Goal: Task Accomplishment & Management: Use online tool/utility

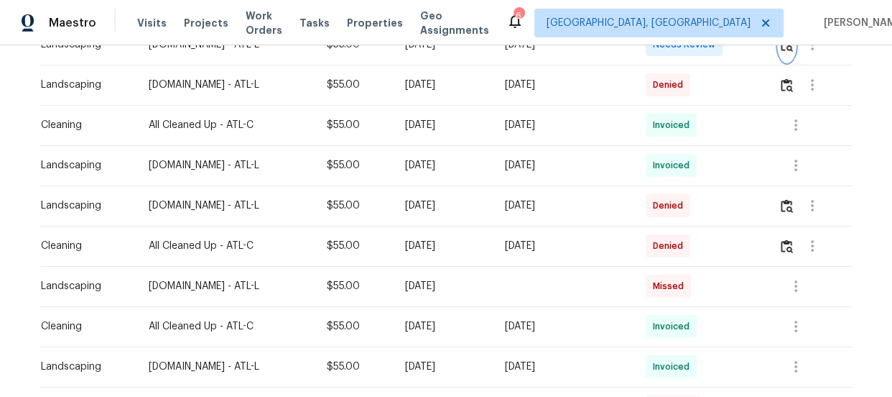
scroll to position [326, 0]
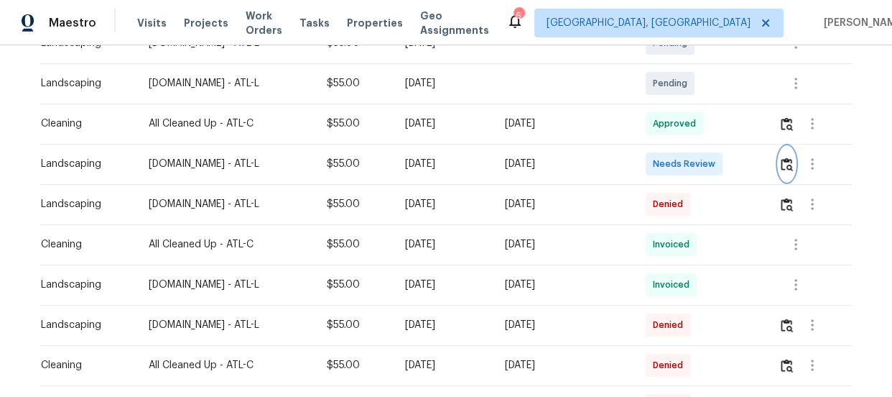
click at [785, 168] on img "button" at bounding box center [787, 164] width 12 height 14
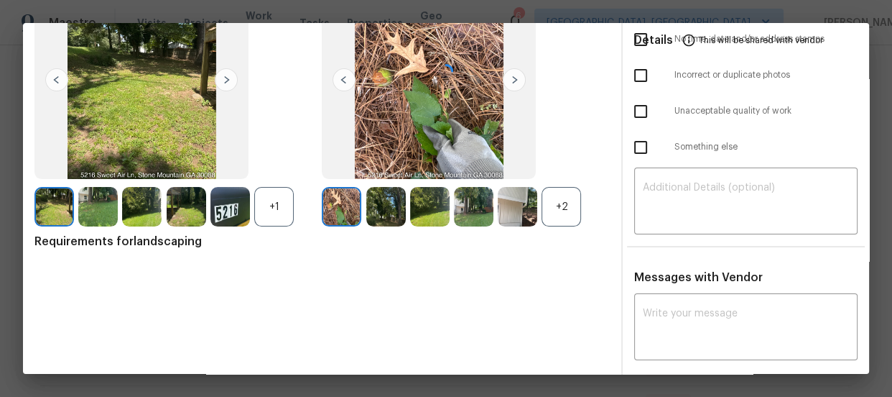
scroll to position [135, 0]
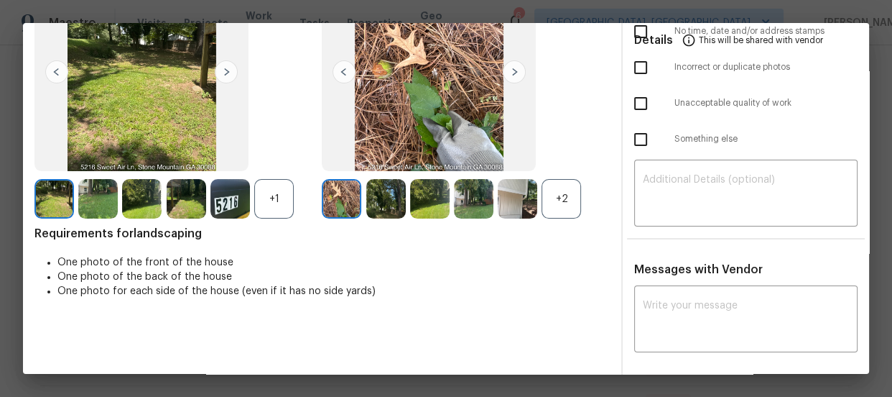
drag, startPoint x: 676, startPoint y: 287, endPoint x: 675, endPoint y: 280, distance: 7.3
click at [676, 289] on div "x ​" at bounding box center [745, 320] width 223 height 63
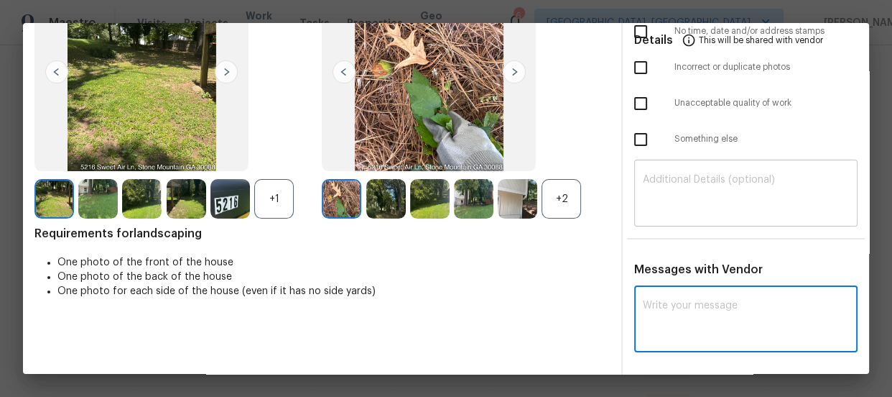
paste textarea "Maintenance Audit Team: Hello! Unfortunately this landscaping visit completed o…"
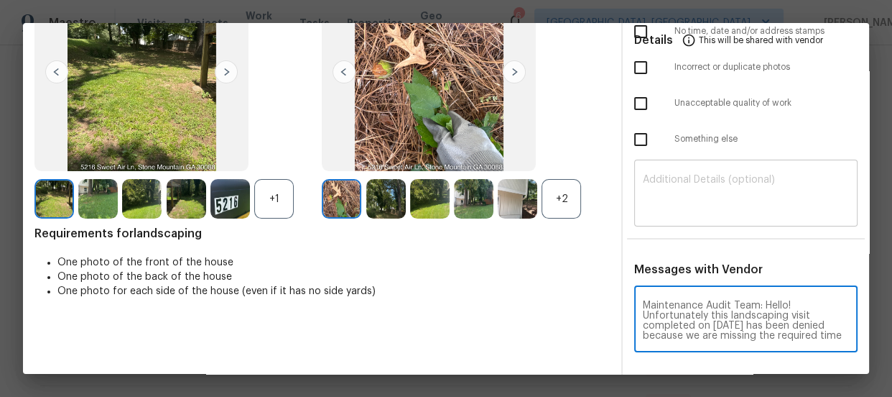
scroll to position [130, 0]
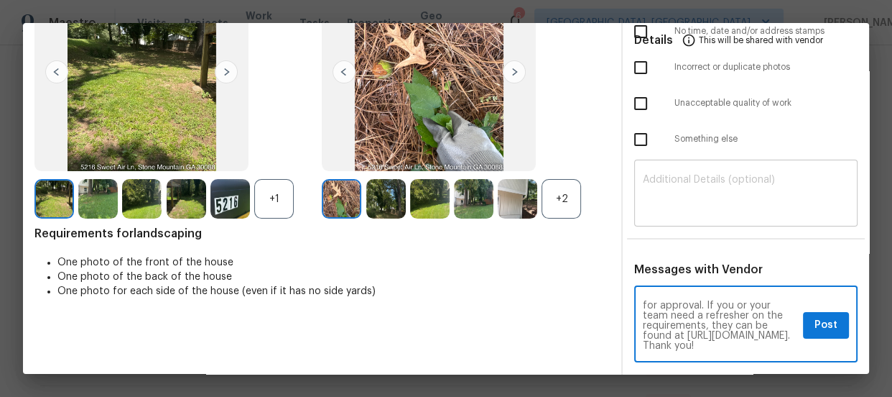
type textarea "Maintenance Audit Team: Hello! Unfortunately this landscaping visit completed o…"
click at [692, 213] on textarea at bounding box center [746, 195] width 206 height 40
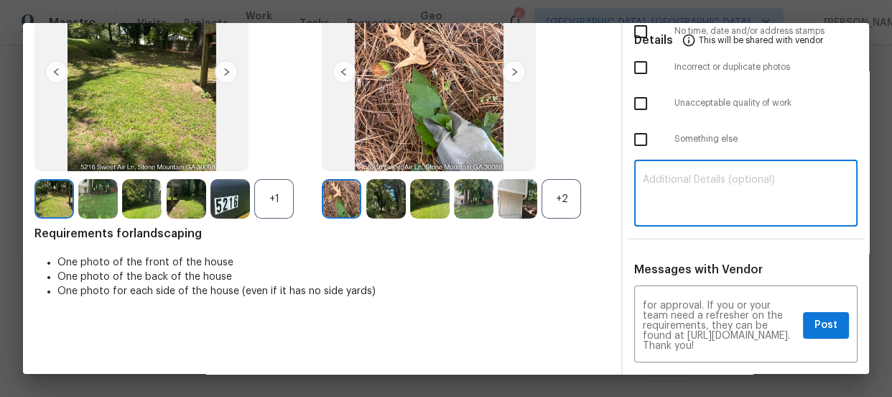
paste textarea "Maintenance Audit Team: Hello! Unfortunately this landscaping visit completed o…"
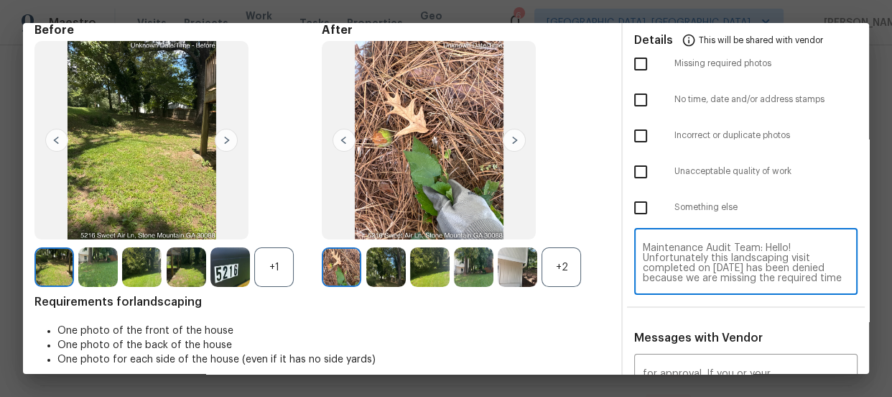
scroll to position [0, 0]
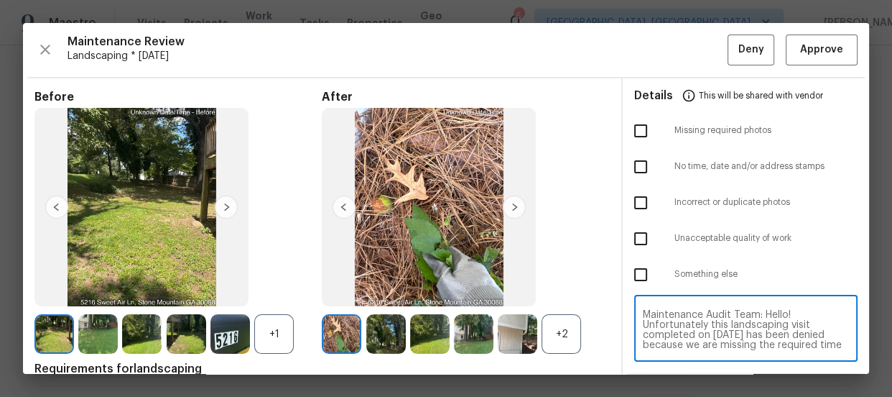
type textarea "Maintenance Audit Team: Hello! Unfortunately this landscaping visit completed o…"
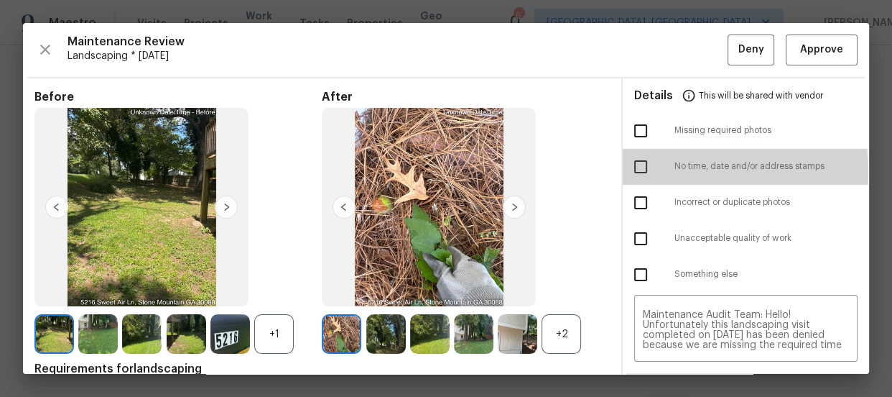
click at [626, 172] on input "checkbox" at bounding box center [641, 167] width 30 height 30
checkbox input "true"
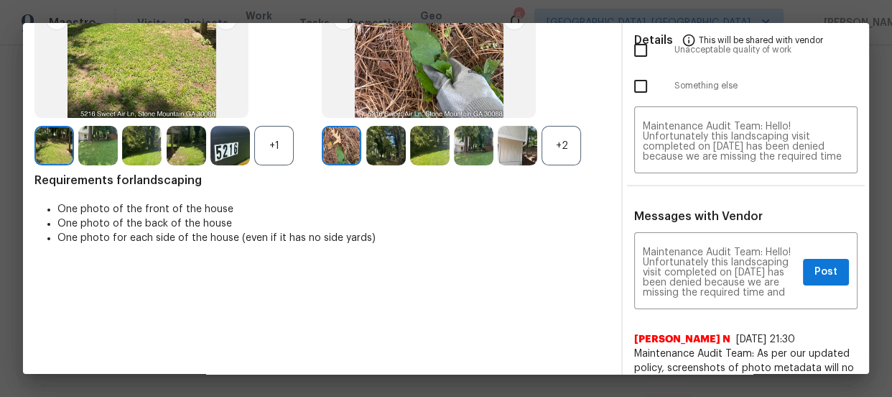
scroll to position [326, 0]
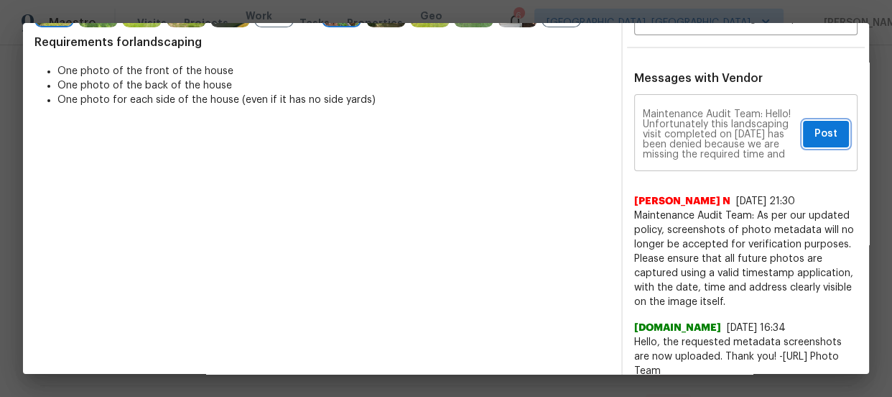
click at [805, 141] on button "Post" at bounding box center [826, 134] width 46 height 27
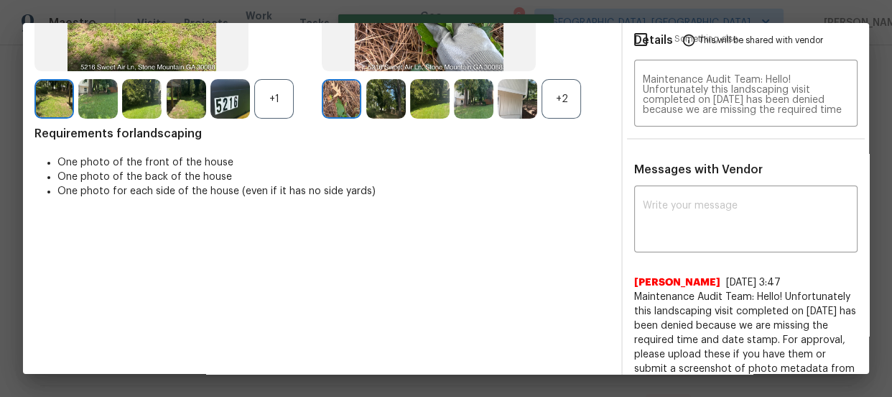
scroll to position [0, 0]
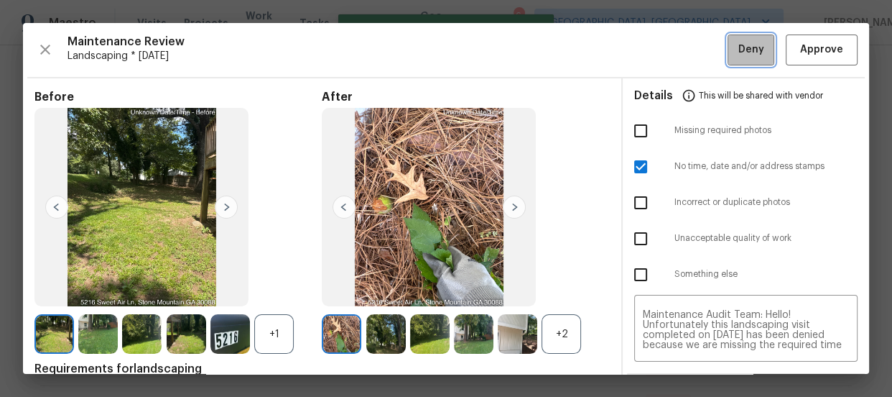
click at [728, 56] on button "Deny" at bounding box center [751, 49] width 47 height 31
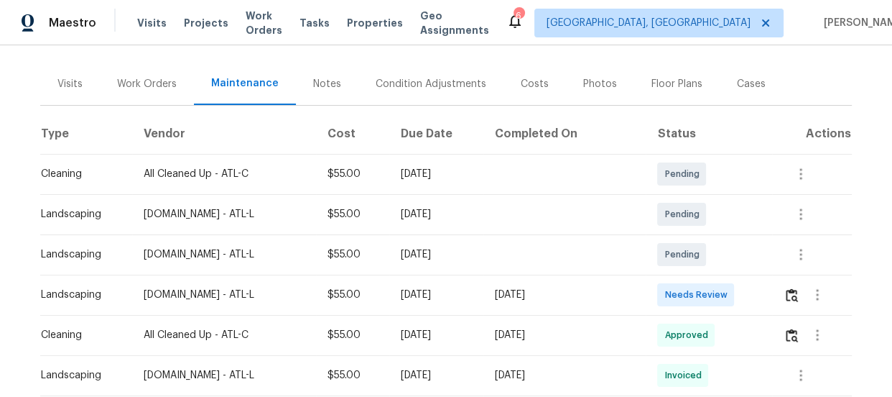
scroll to position [195, 0]
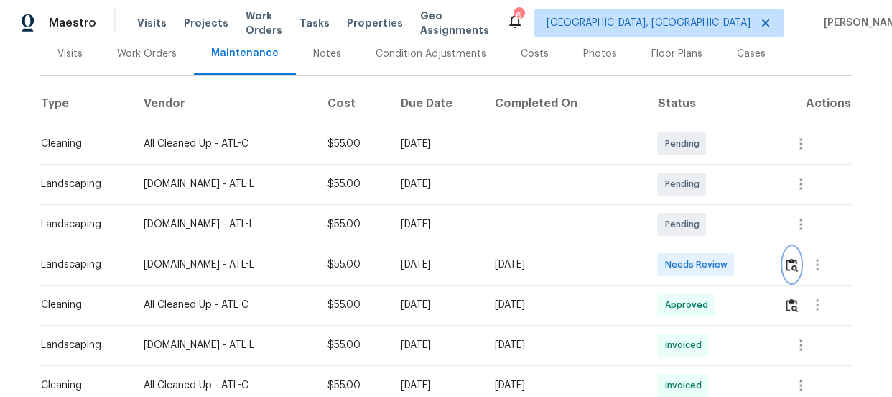
click at [784, 264] on button "button" at bounding box center [792, 264] width 17 height 34
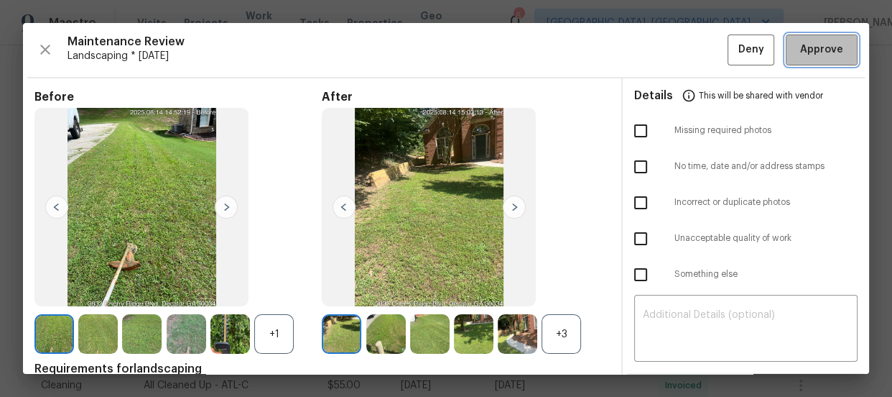
click at [806, 57] on span "Approve" at bounding box center [821, 50] width 43 height 18
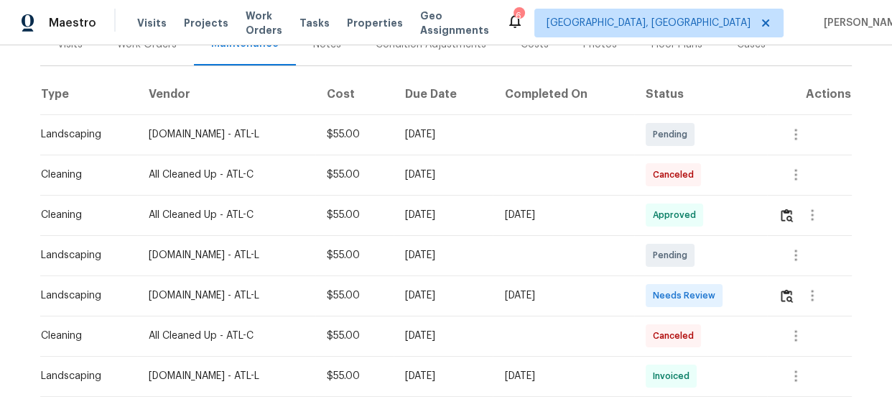
scroll to position [195, 0]
click at [791, 291] on img "button" at bounding box center [787, 295] width 12 height 14
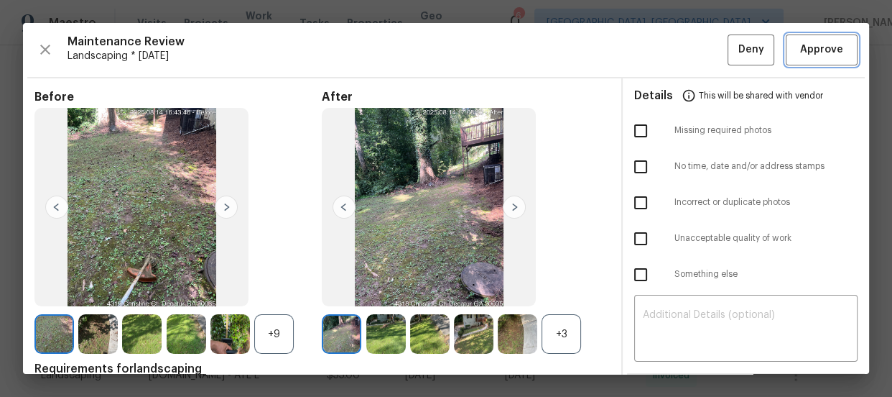
click at [829, 53] on span "Approve" at bounding box center [821, 50] width 43 height 18
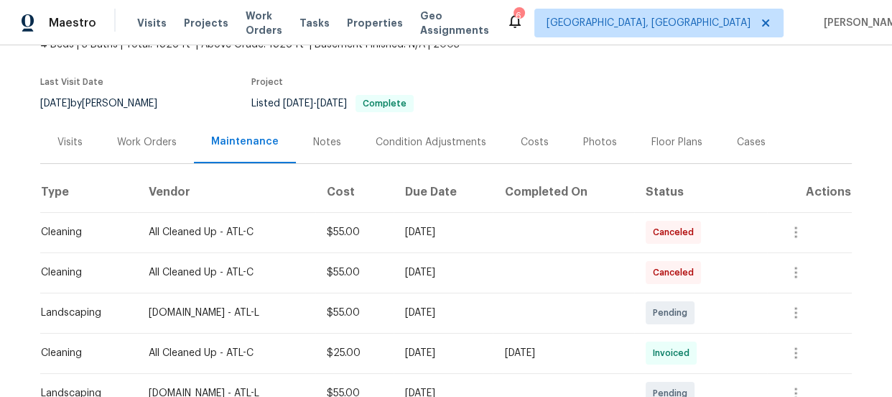
scroll to position [261, 0]
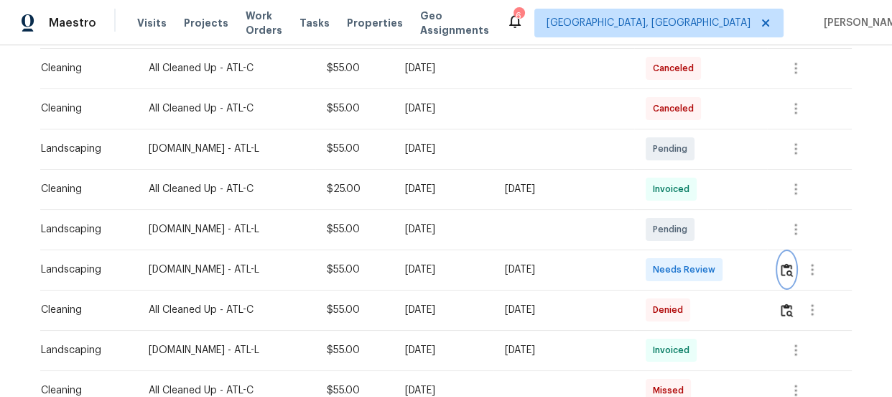
click at [782, 266] on img "button" at bounding box center [787, 270] width 12 height 14
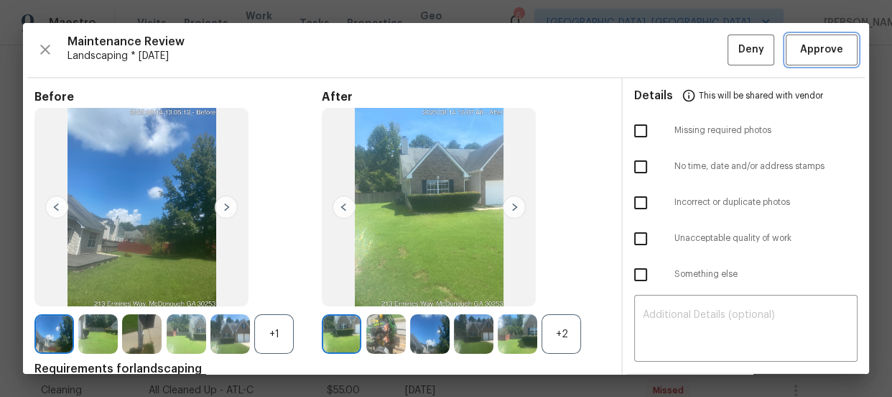
click at [825, 62] on button "Approve" at bounding box center [822, 49] width 72 height 31
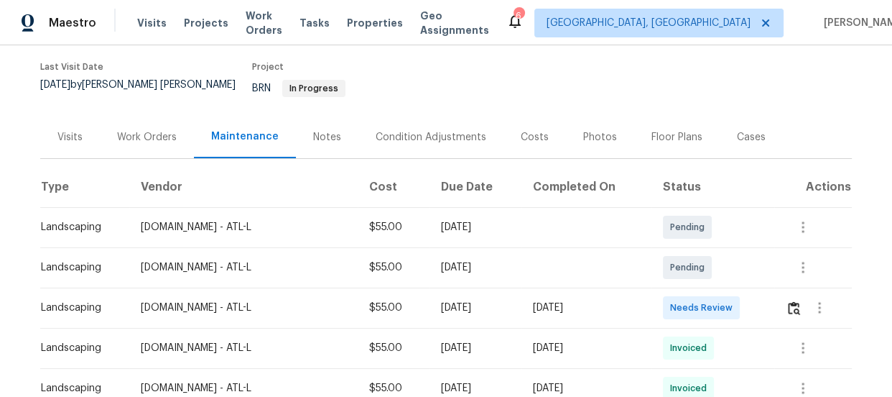
scroll to position [269, 0]
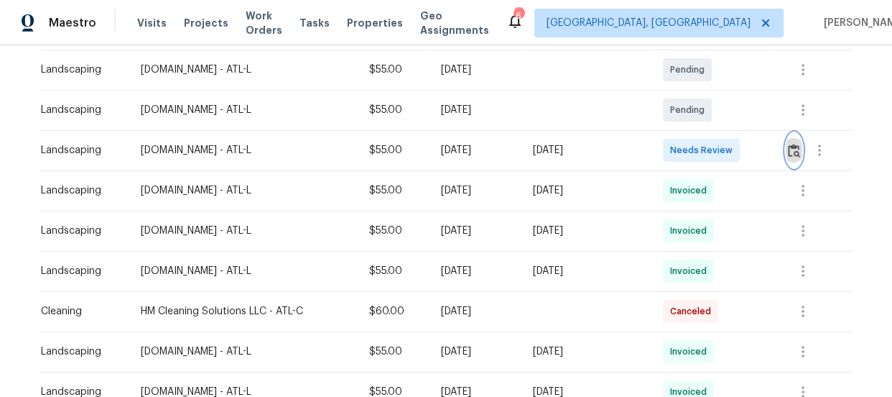
click at [786, 134] on button "button" at bounding box center [794, 150] width 17 height 34
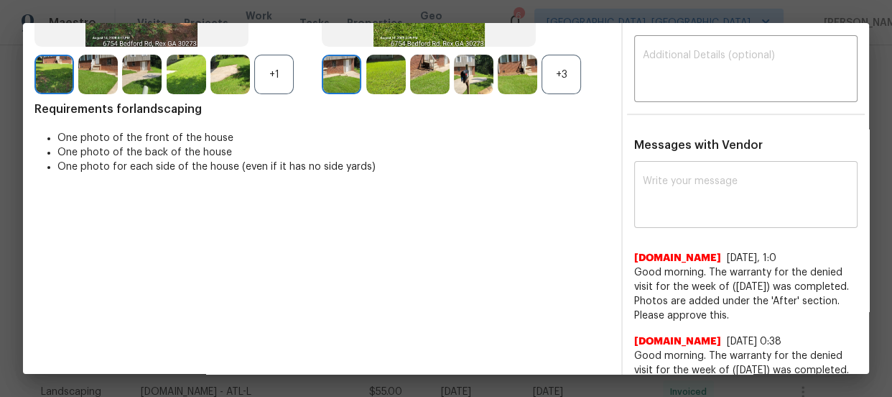
scroll to position [261, 0]
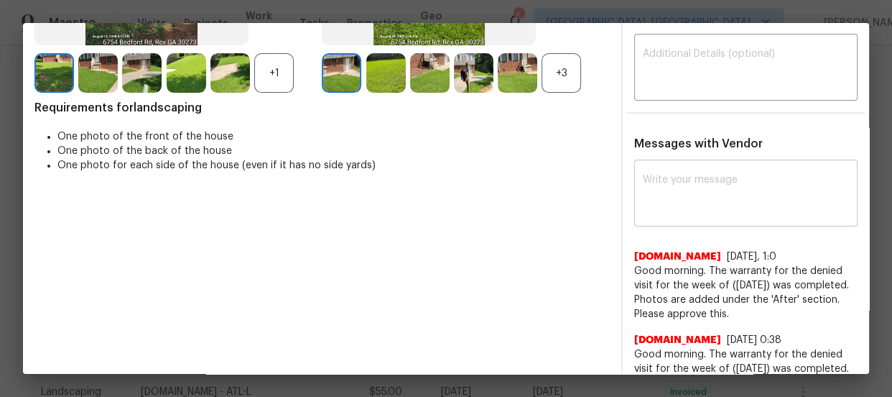
click at [692, 179] on textarea at bounding box center [746, 195] width 206 height 40
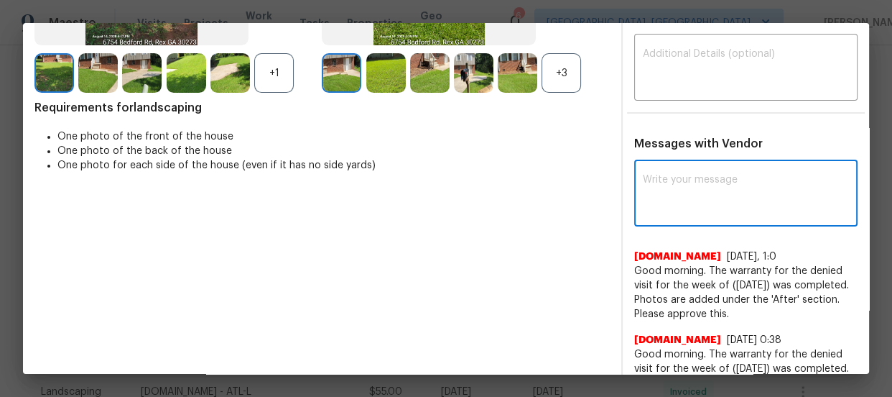
paste textarea "Maintenance Audit Team: Hello! Unfortunately this landscaping visit completed o…"
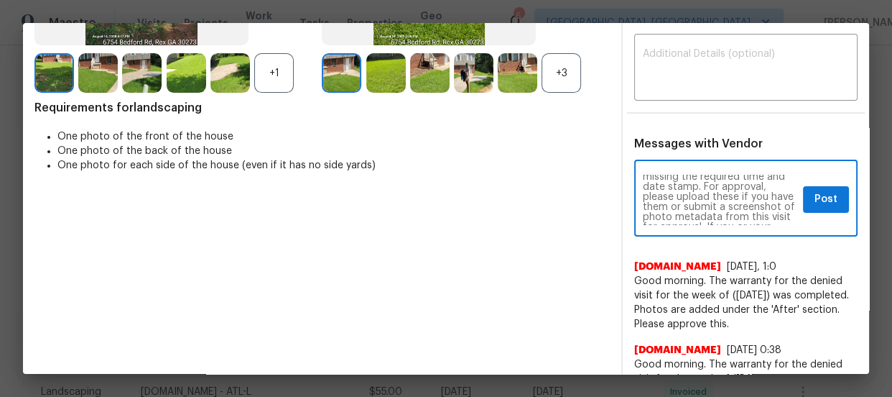
scroll to position [52, 0]
type textarea "Maintenance Audit Team: Hello! Unfortunately this landscaping visit completed o…"
click at [661, 76] on textarea at bounding box center [746, 69] width 206 height 40
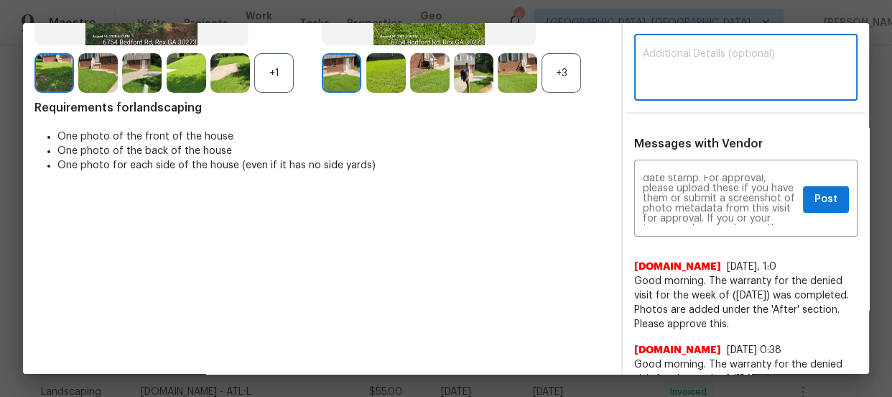
paste textarea "Maintenance Audit Team: Hello! Unfortunately this landscaping visit completed o…"
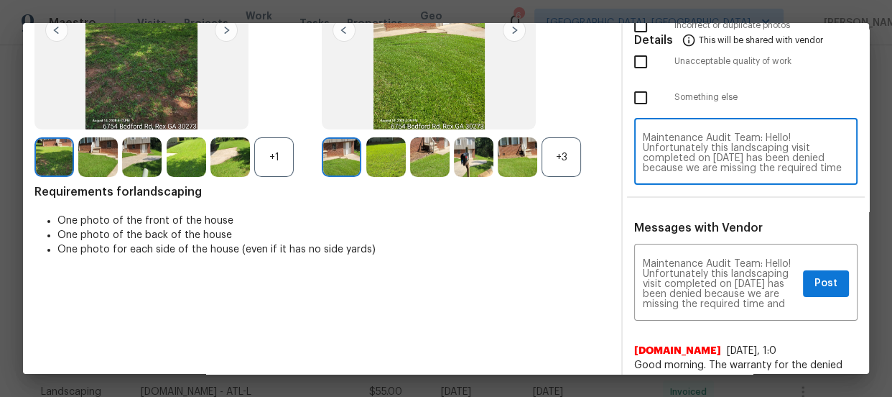
scroll to position [0, 0]
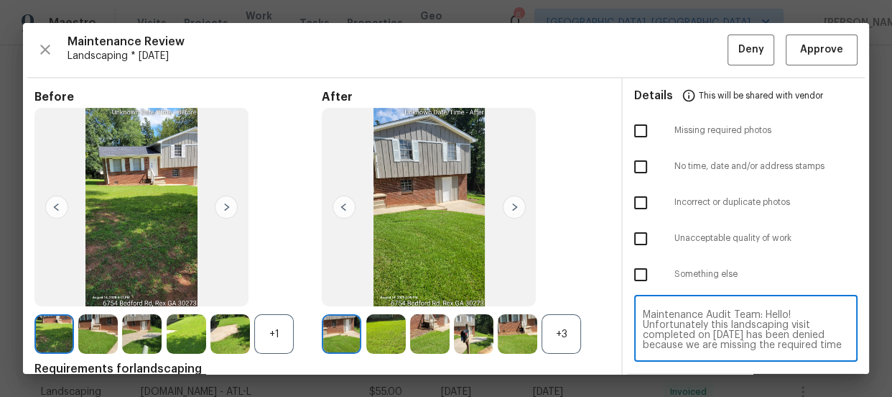
type textarea "Maintenance Audit Team: Hello! Unfortunately this landscaping visit completed o…"
click at [630, 167] on input "checkbox" at bounding box center [641, 167] width 30 height 30
checkbox input "true"
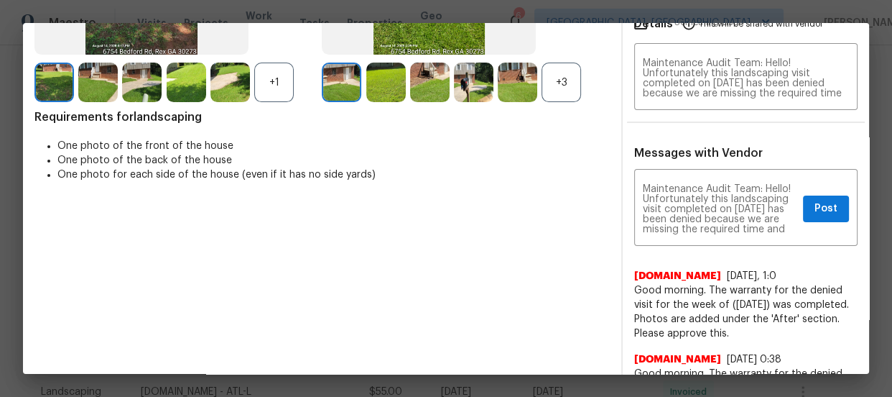
scroll to position [261, 0]
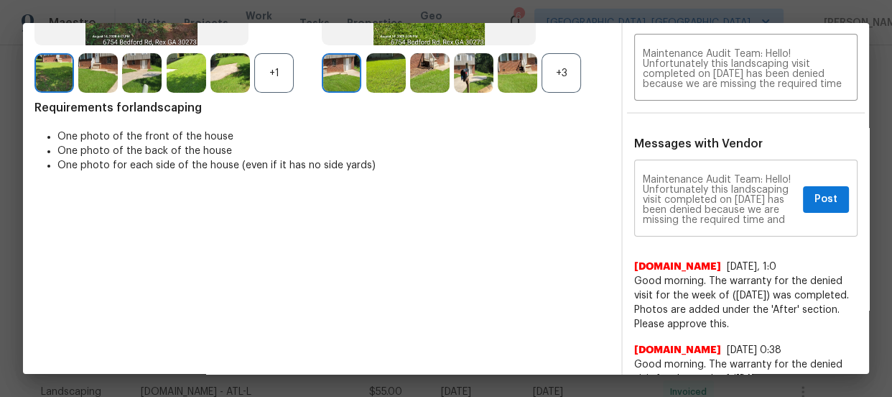
click at [818, 180] on div "Maintenance Audit Team: Hello! Unfortunately this landscaping visit completed o…" at bounding box center [745, 199] width 223 height 73
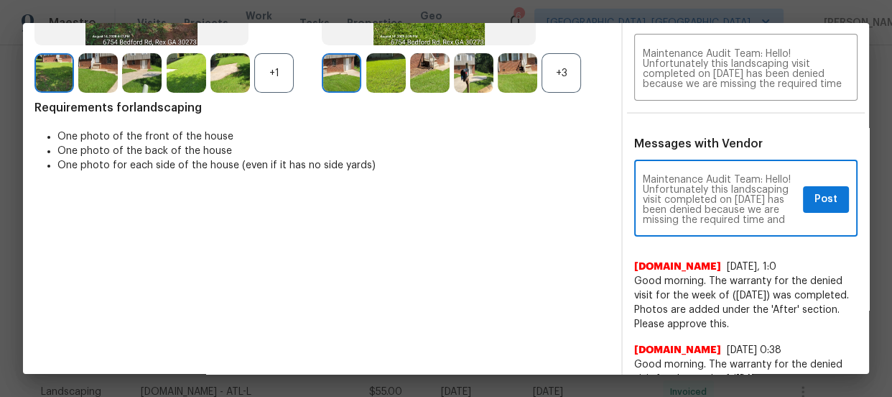
scroll to position [130, 0]
click at [818, 195] on span "Post" at bounding box center [826, 199] width 23 height 18
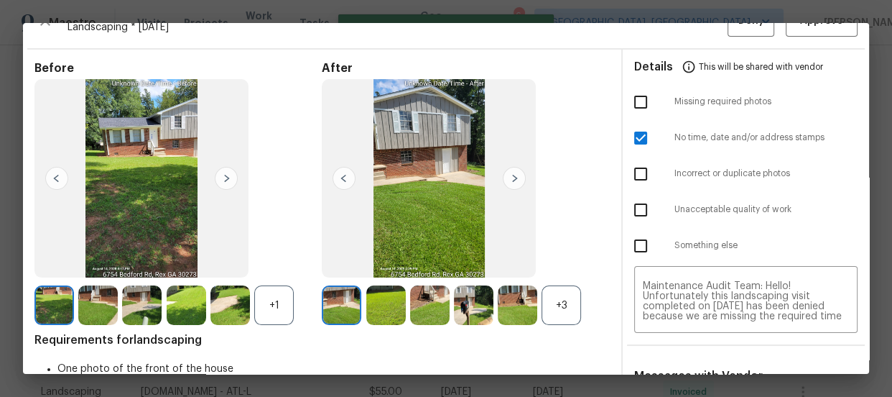
scroll to position [0, 0]
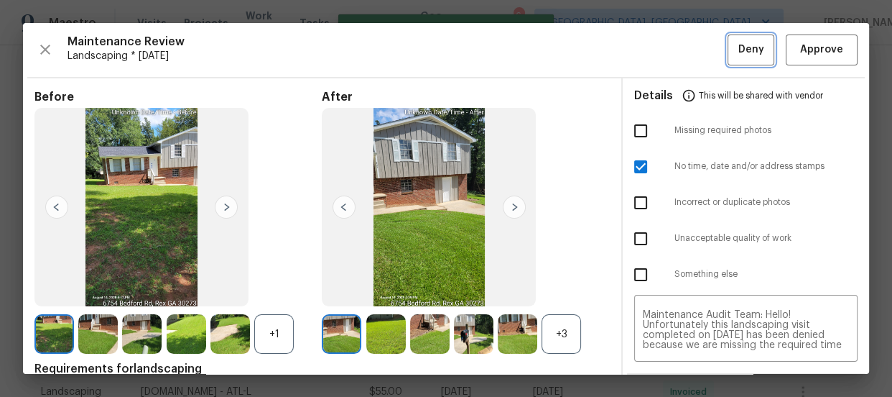
click at [739, 55] on span "Deny" at bounding box center [752, 50] width 26 height 18
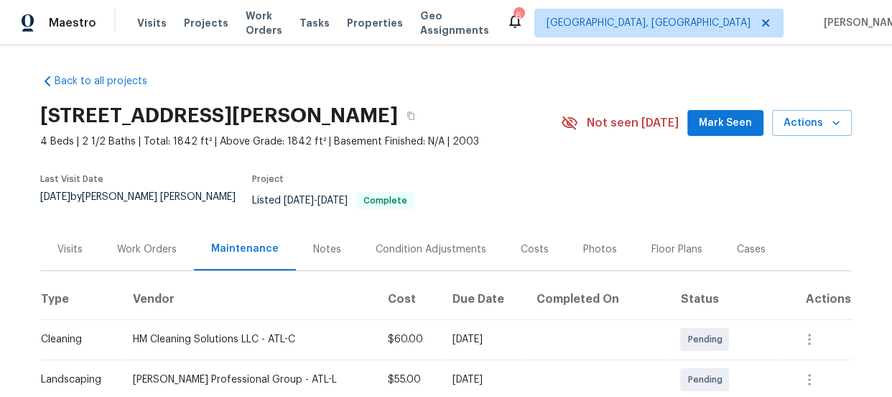
scroll to position [195, 0]
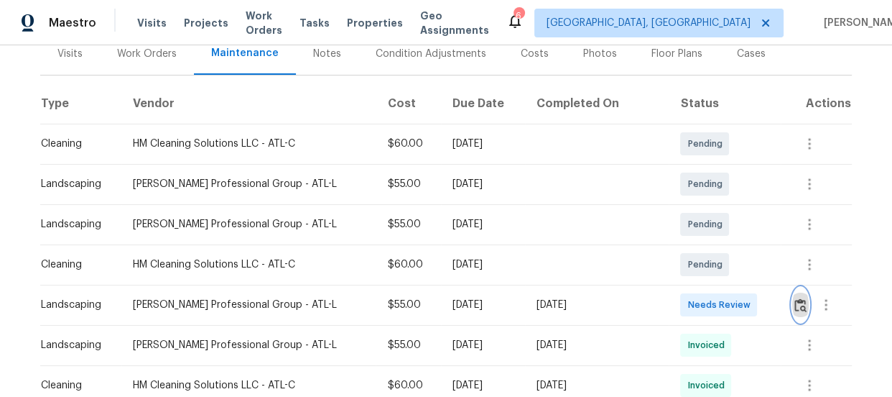
click at [794, 287] on button "button" at bounding box center [800, 304] width 17 height 34
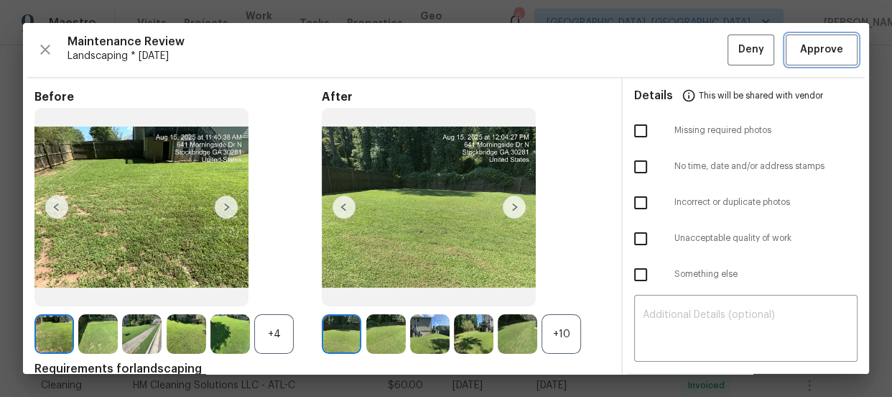
click at [818, 50] on span "Approve" at bounding box center [821, 50] width 43 height 18
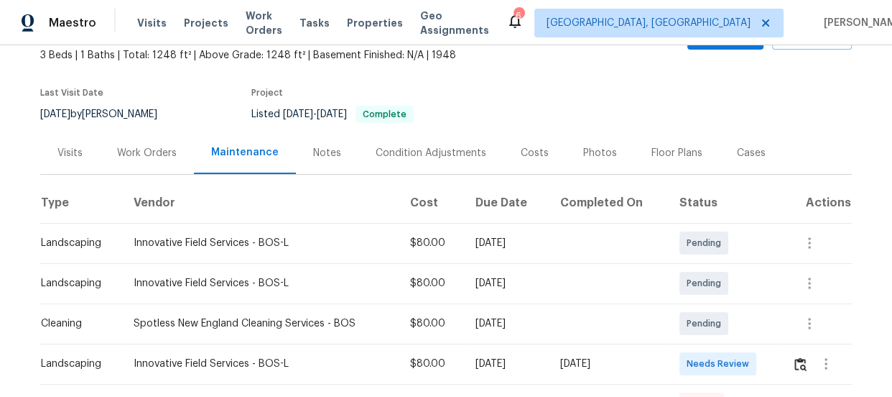
scroll to position [261, 0]
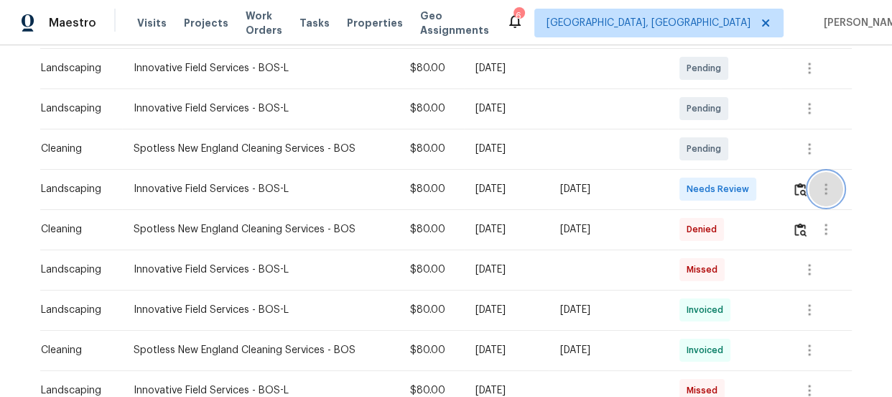
click at [809, 182] on button "button" at bounding box center [826, 189] width 34 height 34
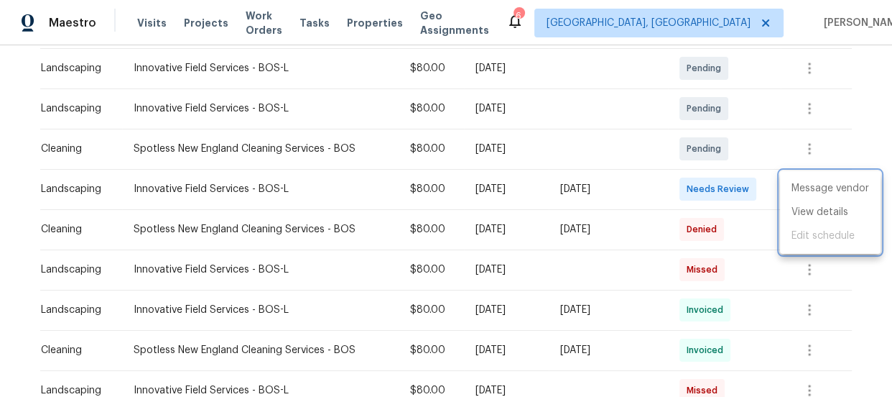
drag, startPoint x: 841, startPoint y: 119, endPoint x: 826, endPoint y: 134, distance: 20.8
click at [841, 119] on div at bounding box center [446, 198] width 892 height 397
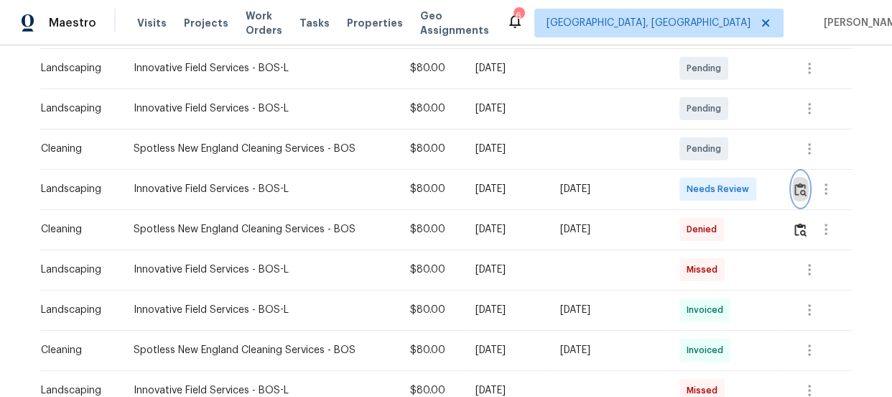
click at [800, 187] on img "button" at bounding box center [801, 189] width 12 height 14
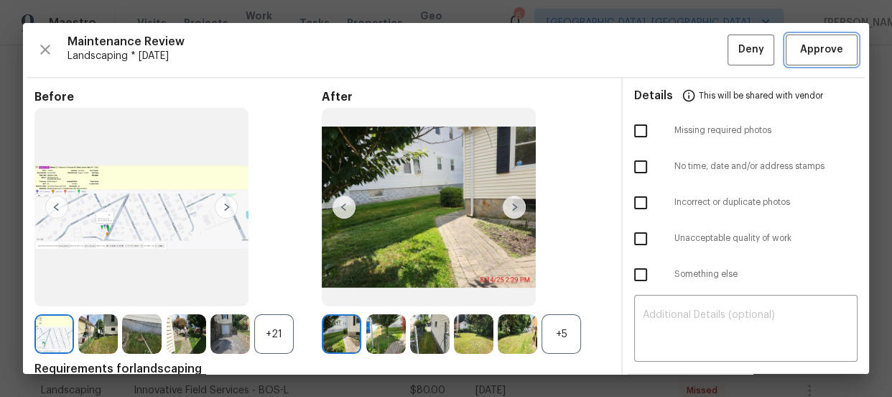
click at [800, 42] on span "Approve" at bounding box center [821, 50] width 43 height 18
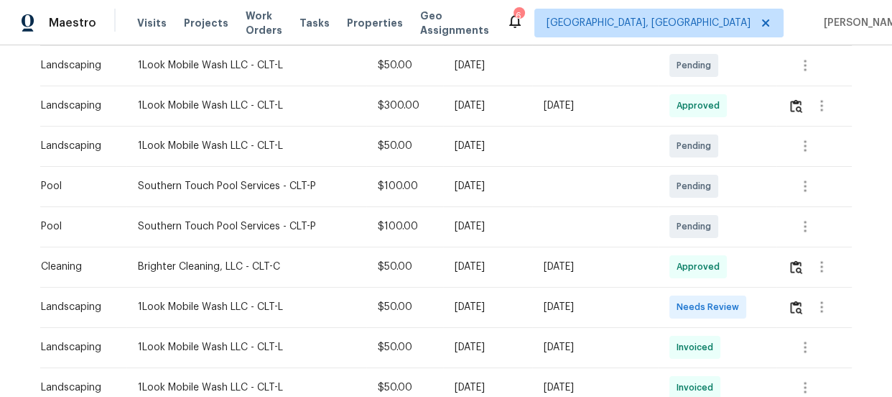
scroll to position [392, 0]
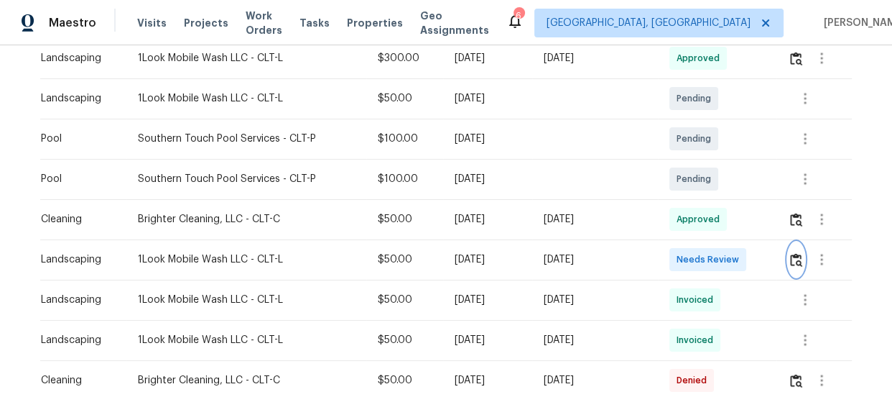
click at [790, 259] on img "button" at bounding box center [796, 260] width 12 height 14
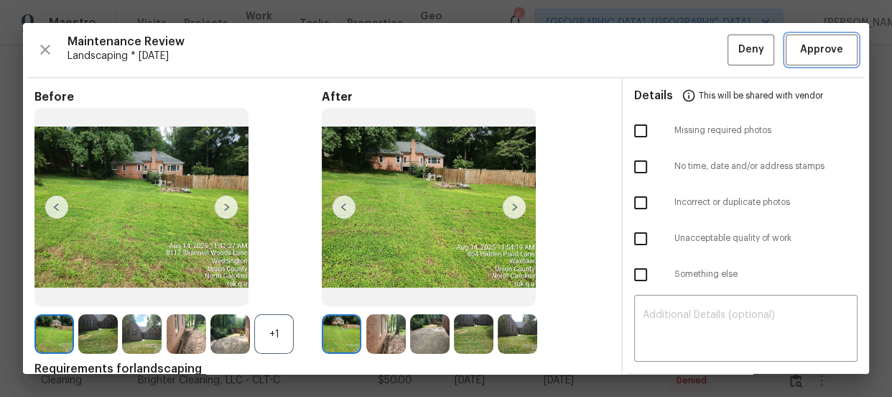
click at [815, 52] on span "Approve" at bounding box center [821, 50] width 43 height 18
